Goal: Communication & Community: Answer question/provide support

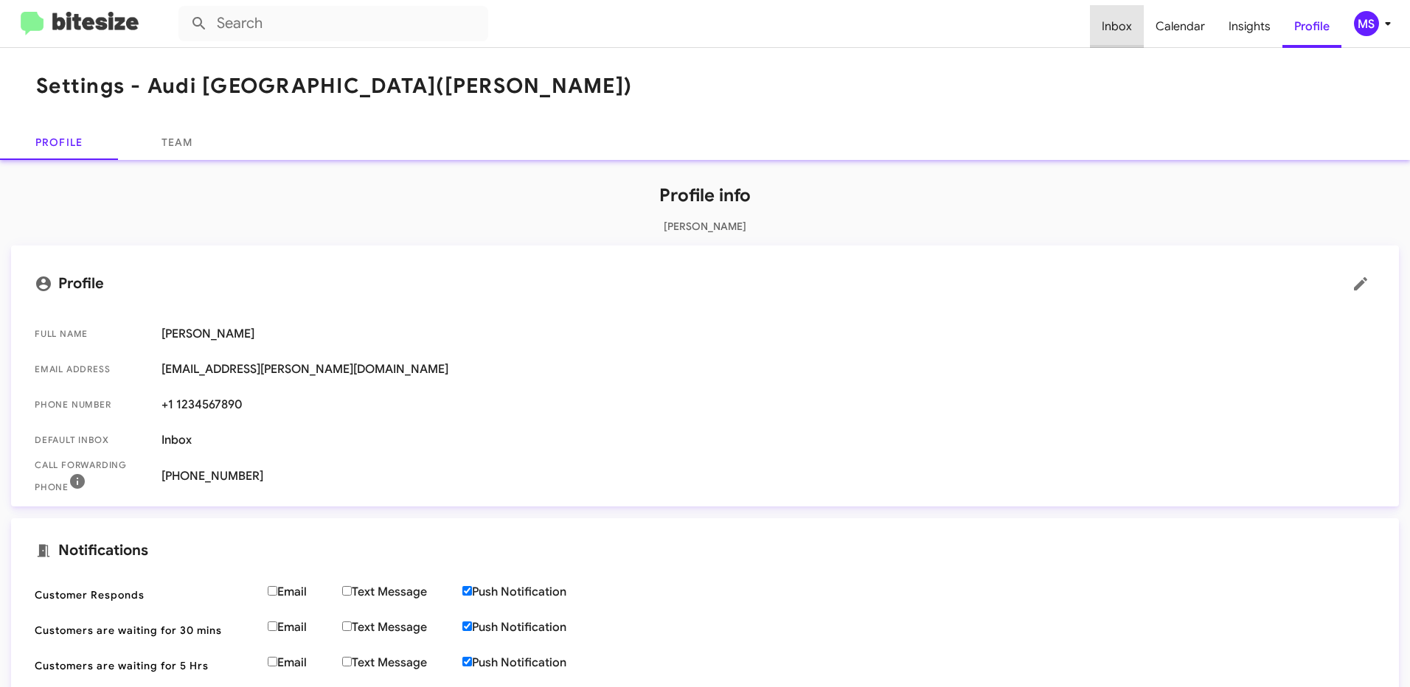
click at [1130, 26] on span "Inbox" at bounding box center [1117, 26] width 54 height 43
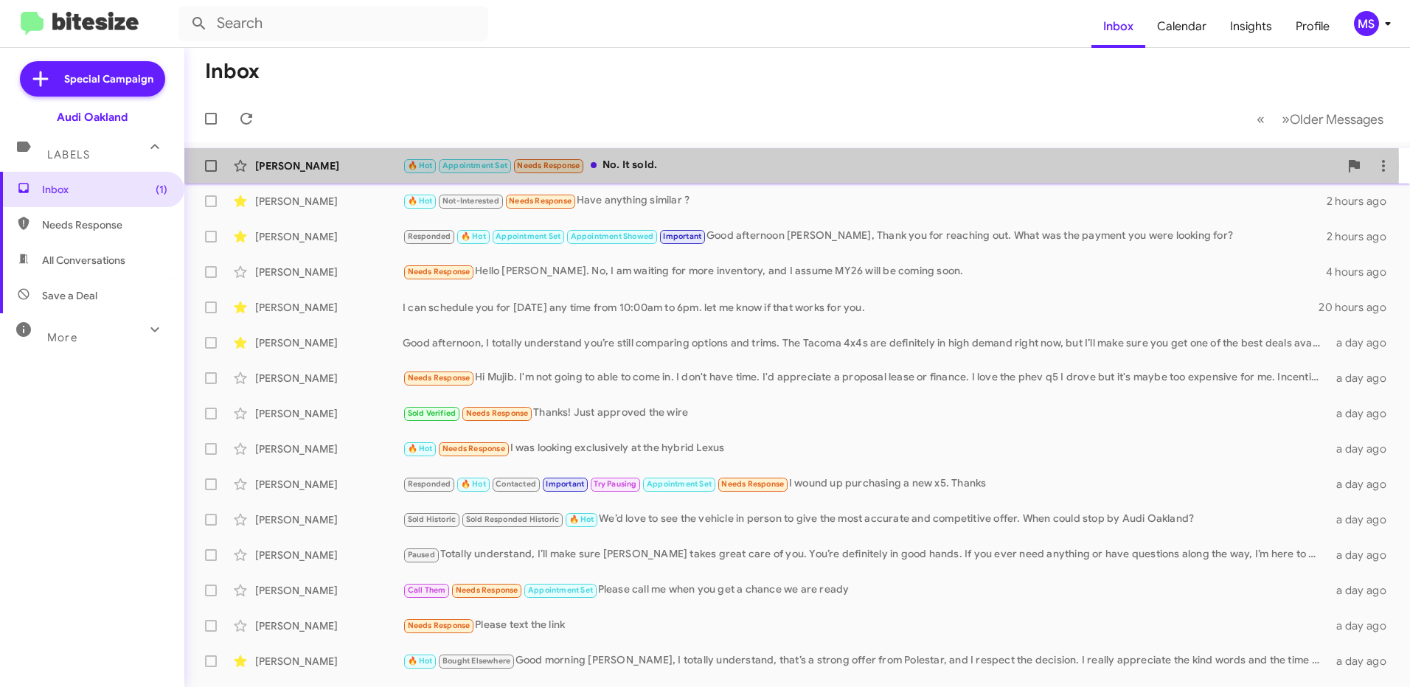
click at [358, 167] on div "[PERSON_NAME]" at bounding box center [328, 166] width 147 height 15
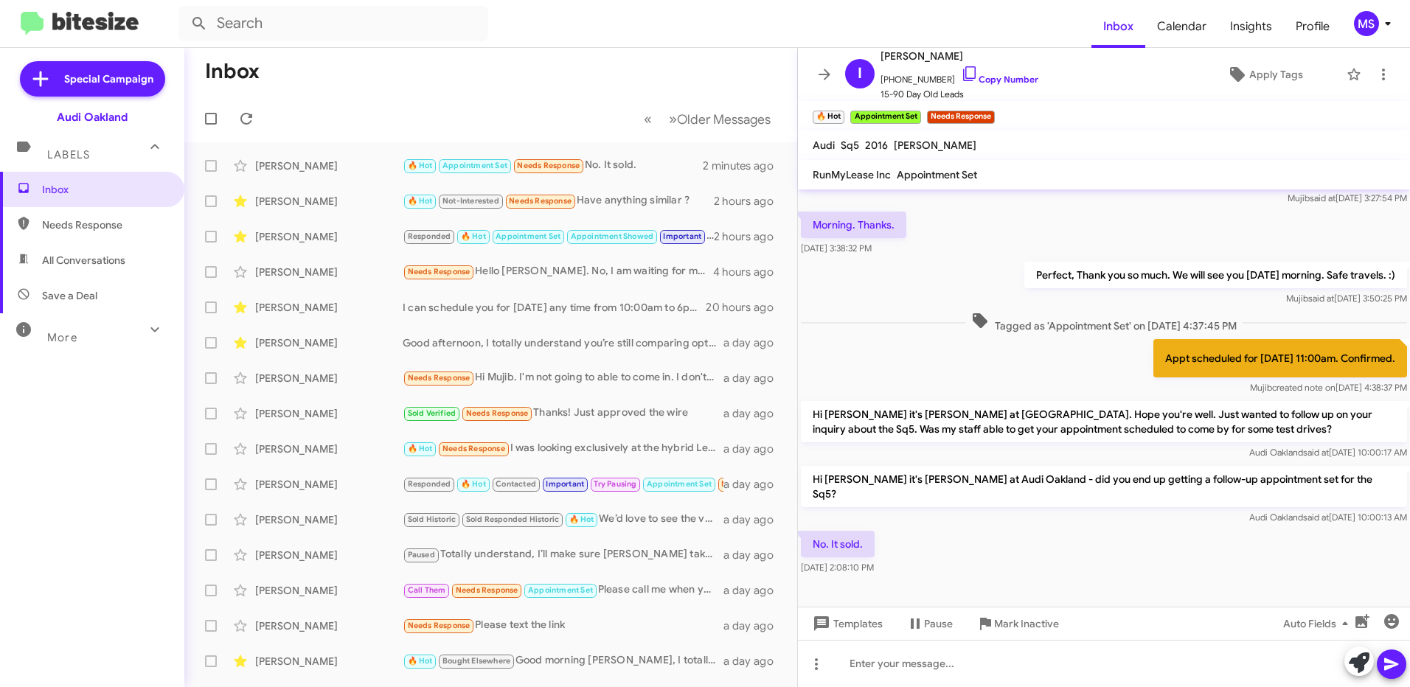
scroll to position [389, 0]
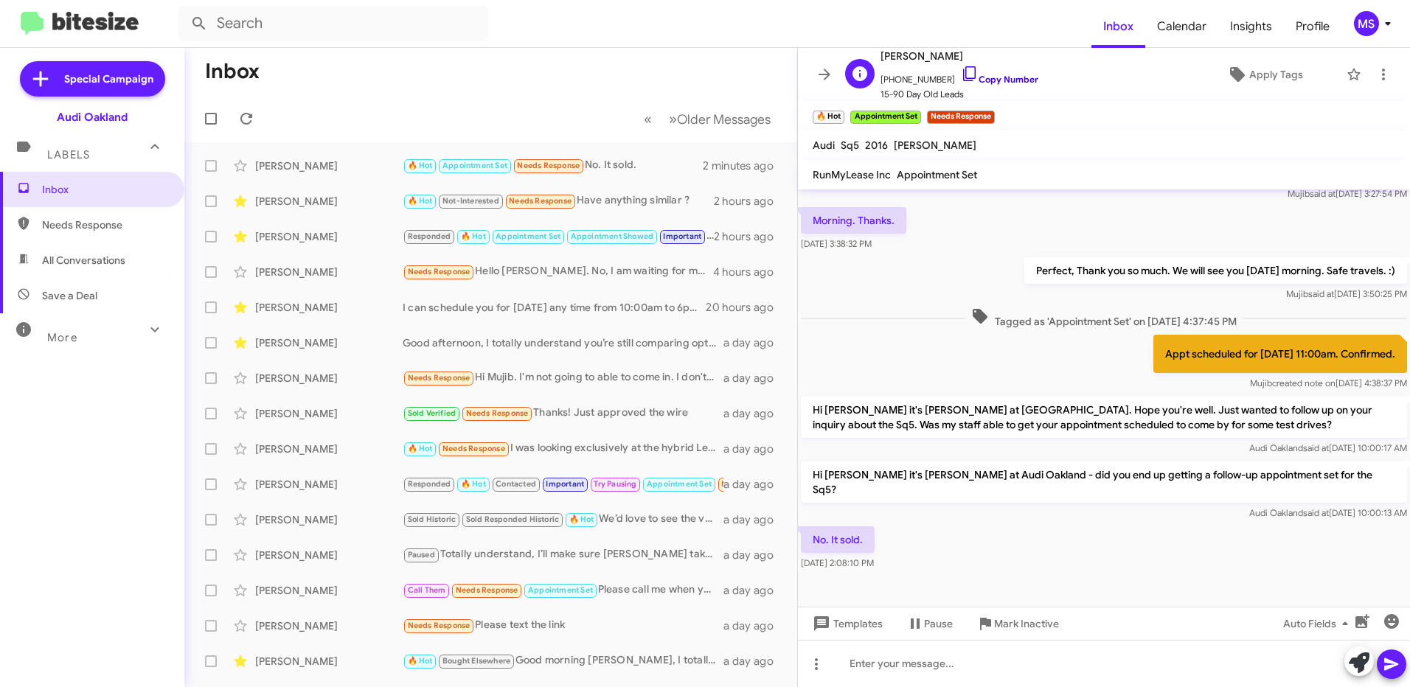
click at [1008, 79] on link "Copy Number" at bounding box center [999, 79] width 77 height 11
click at [1012, 77] on link "Copy Number" at bounding box center [999, 79] width 77 height 11
click at [988, 80] on link "Copy Number" at bounding box center [999, 79] width 77 height 11
click at [1010, 77] on link "Copy Number" at bounding box center [999, 79] width 77 height 11
